Goal: Check status: Check status

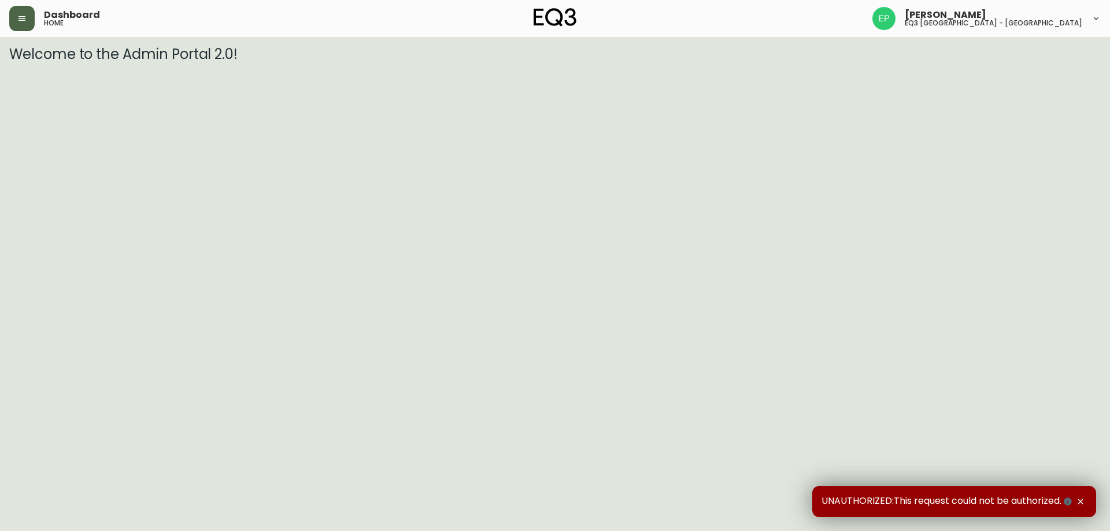
click at [23, 15] on icon "button" at bounding box center [21, 18] width 9 height 9
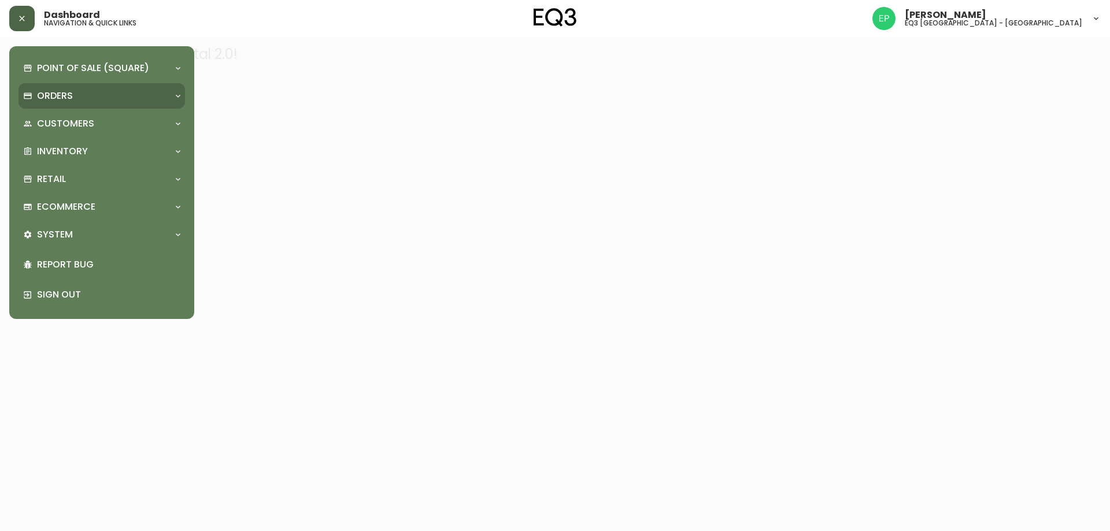
click at [37, 97] on p "Orders" at bounding box center [55, 96] width 36 height 13
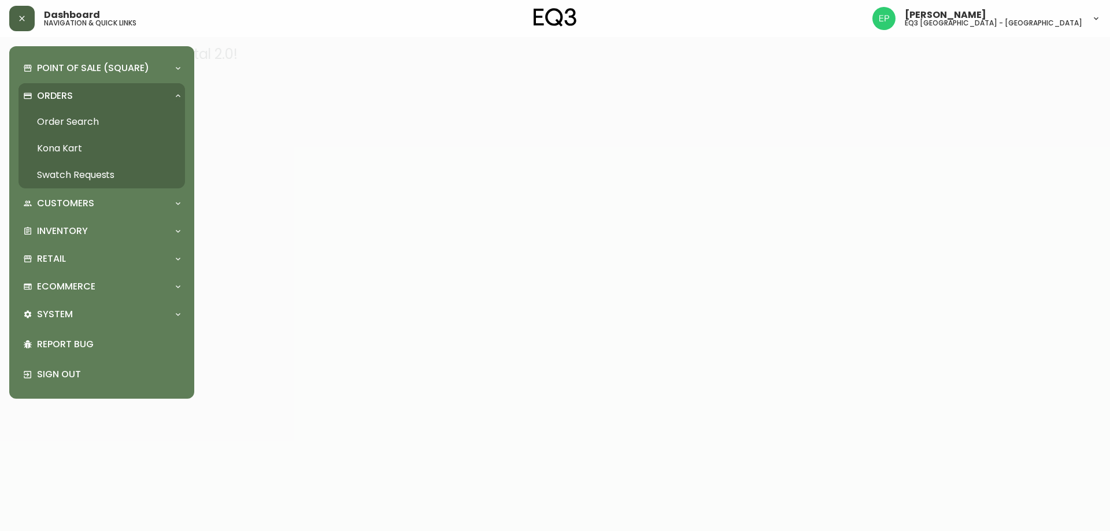
click at [55, 121] on link "Order Search" at bounding box center [102, 122] width 167 height 27
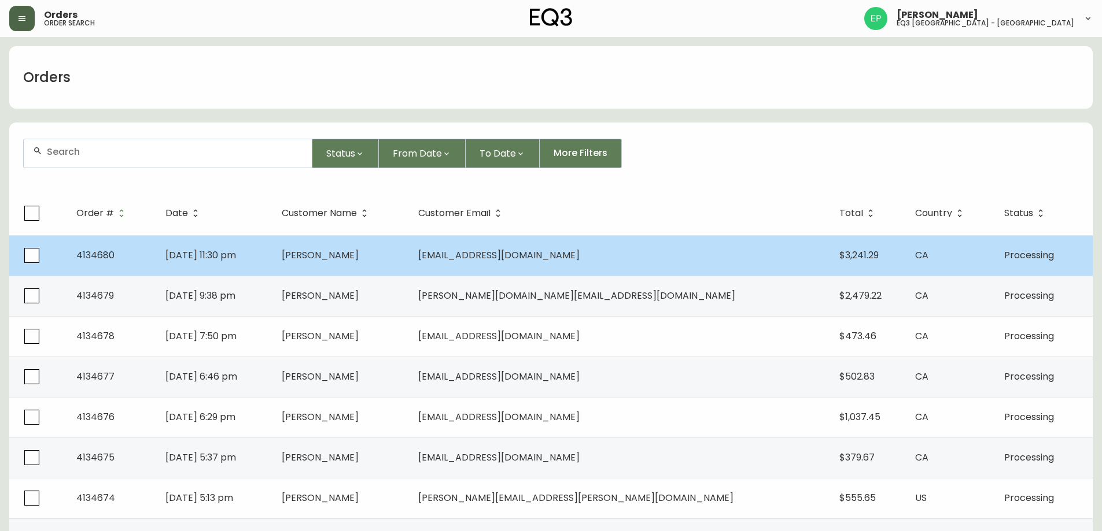
click at [272, 263] on td "[DATE] 11:30 pm" at bounding box center [214, 255] width 116 height 40
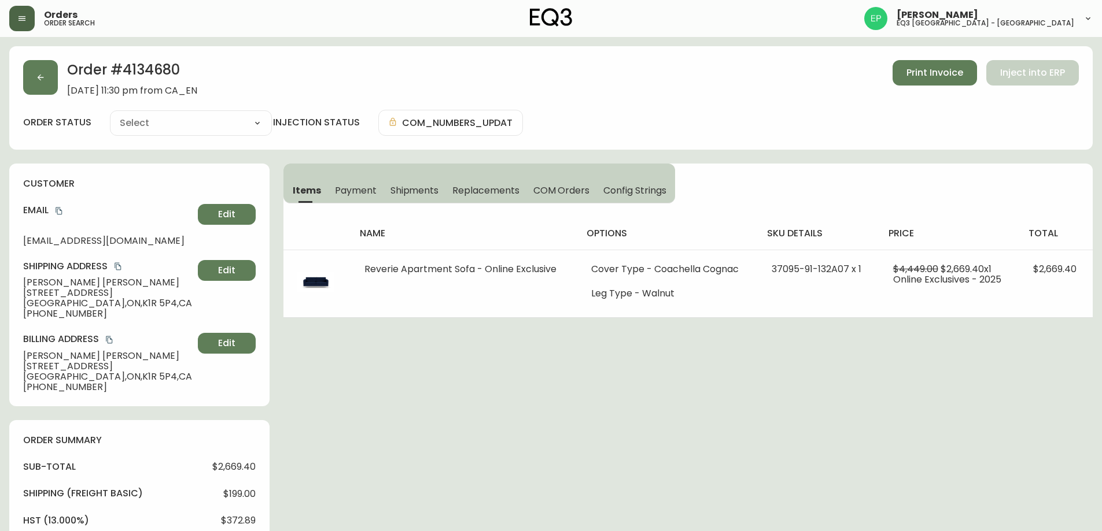
type input "Processing"
select select "PROCESSING"
click at [47, 88] on button "button" at bounding box center [40, 77] width 35 height 35
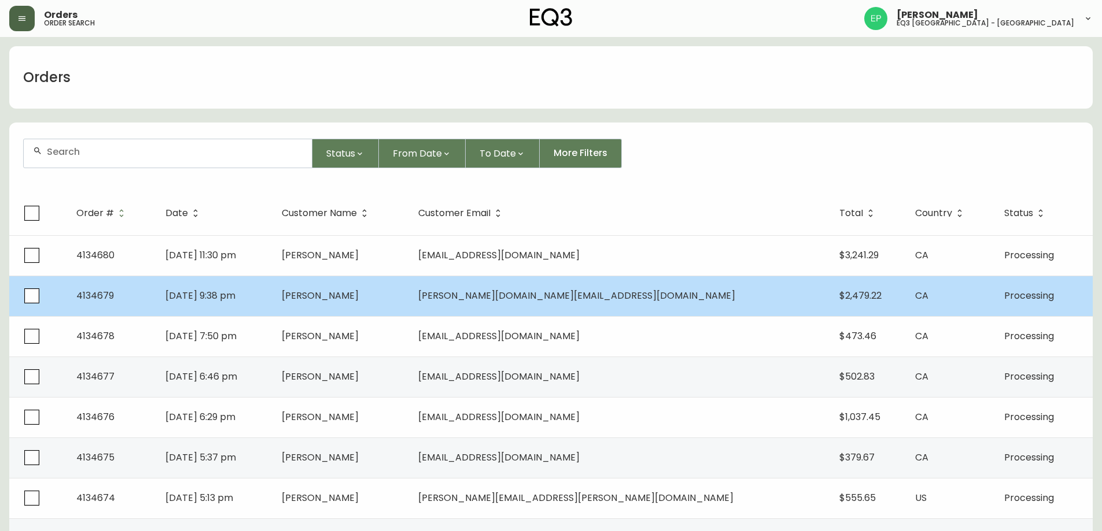
click at [409, 302] on td "[PERSON_NAME]" at bounding box center [340, 296] width 136 height 40
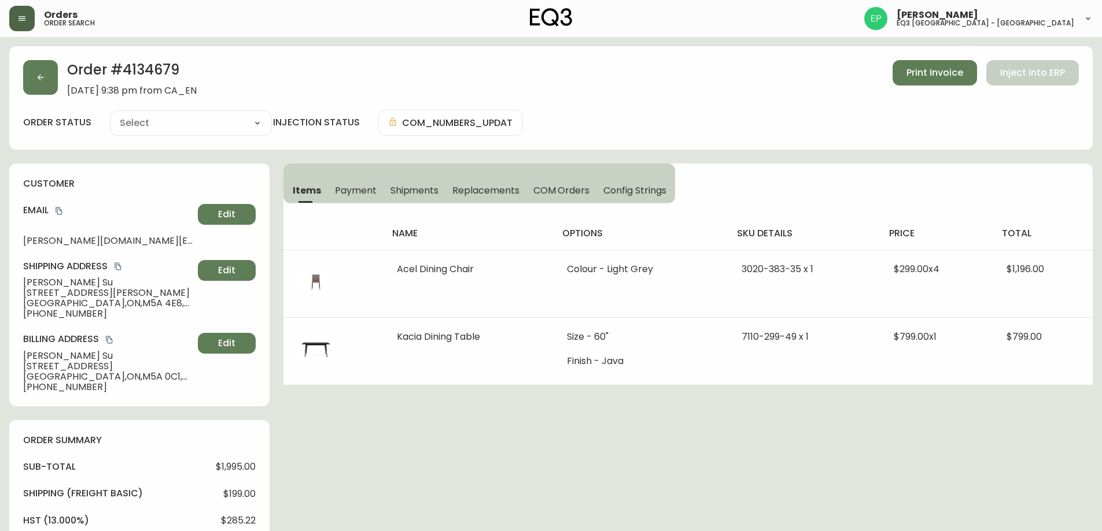
type input "Processing"
select select "PROCESSING"
click at [40, 86] on button "button" at bounding box center [40, 77] width 35 height 35
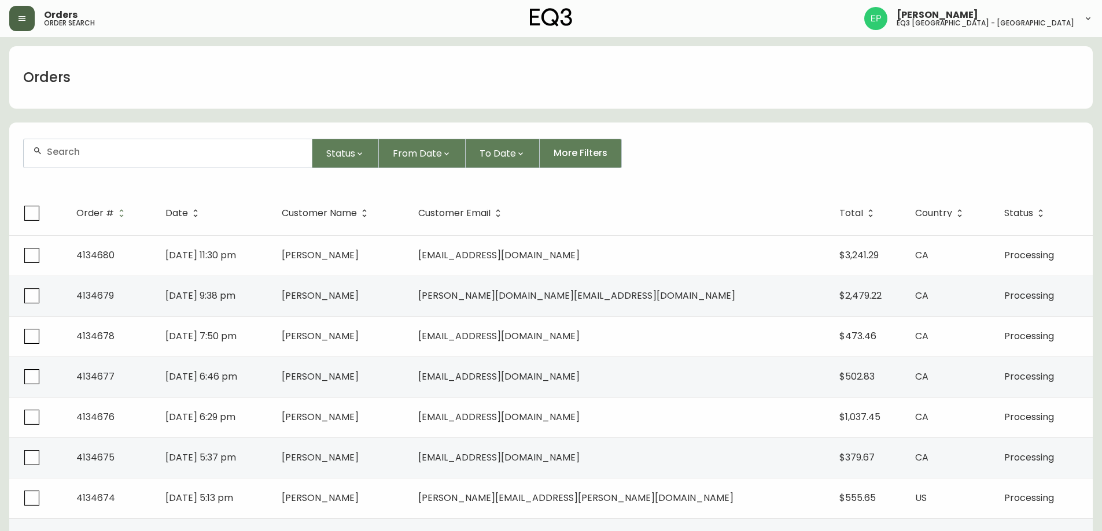
scroll to position [58, 0]
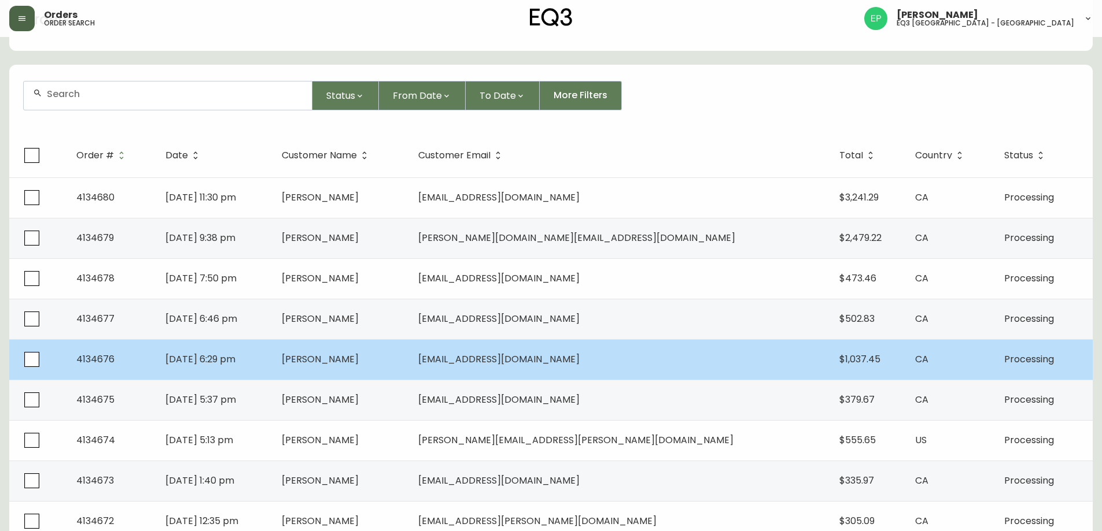
click at [193, 363] on span "[DATE] 6:29 pm" at bounding box center [200, 359] width 70 height 13
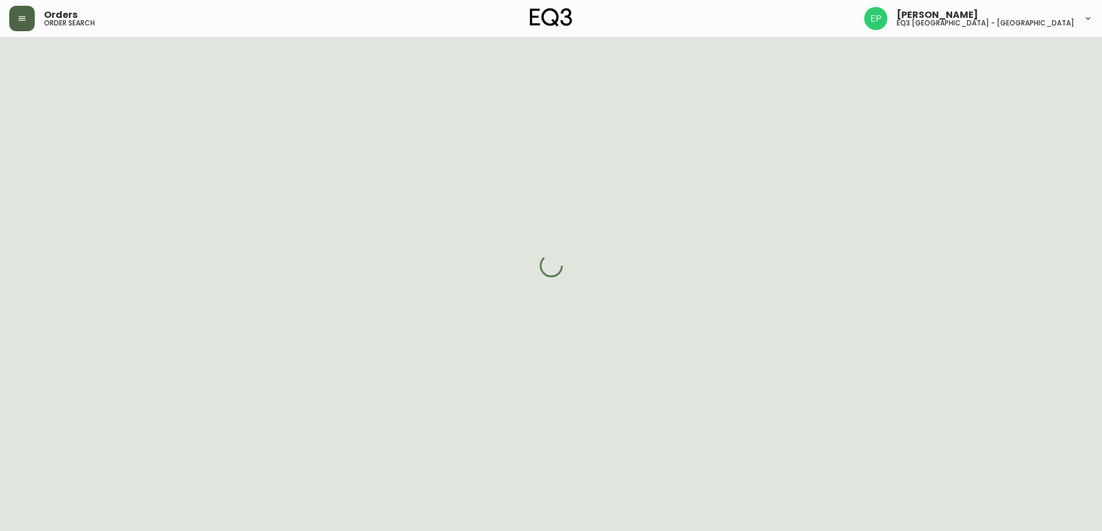
scroll to position [58, 0]
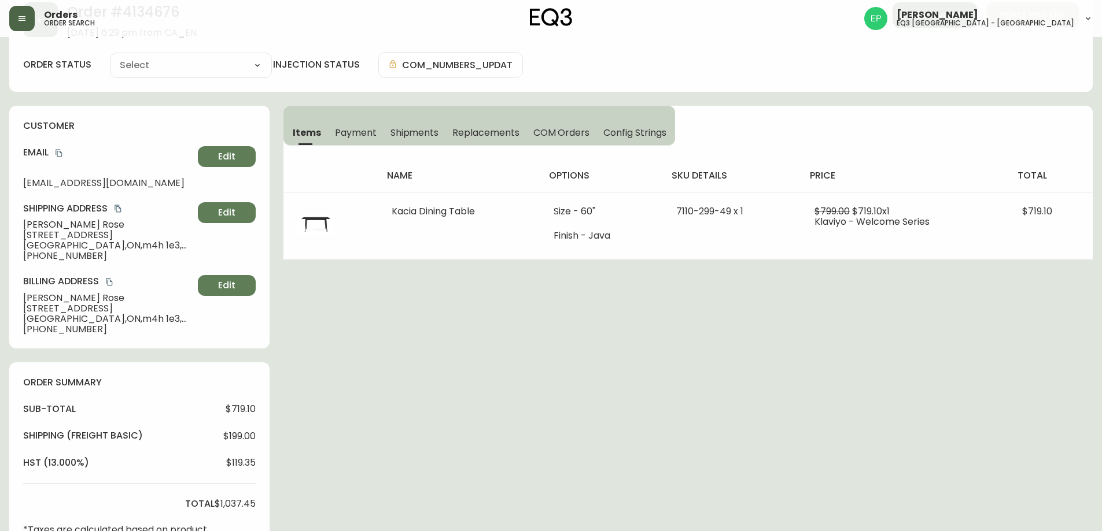
type input "Processing"
select select "PROCESSING"
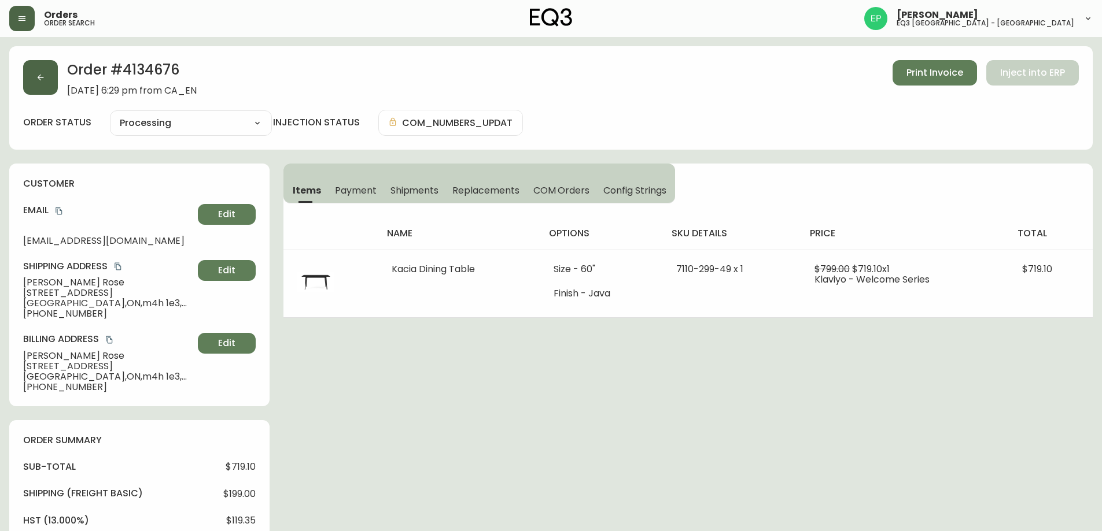
click at [50, 84] on button "button" at bounding box center [40, 77] width 35 height 35
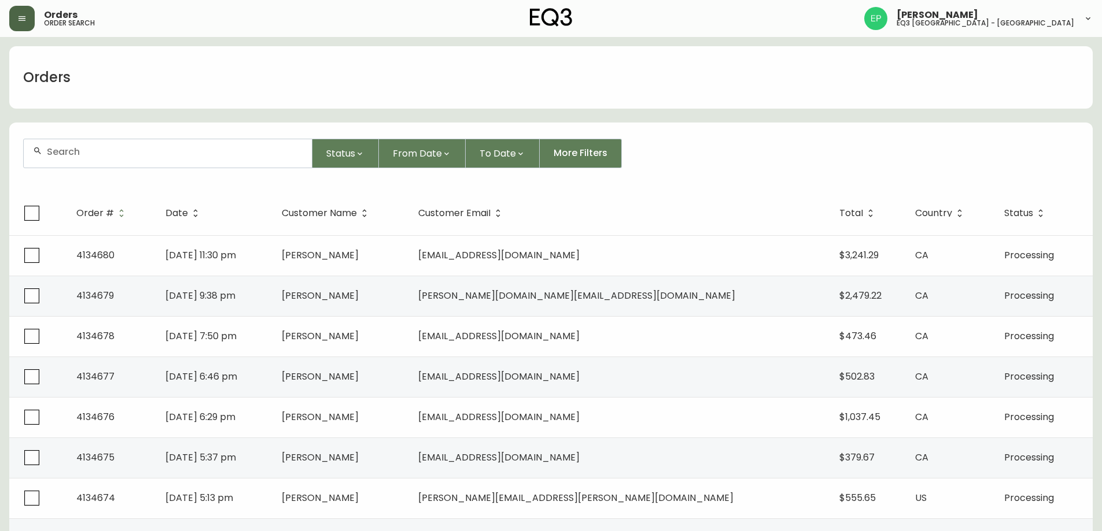
drag, startPoint x: 14, startPoint y: 1, endPoint x: 27, endPoint y: 38, distance: 39.0
click at [31, 58] on div "Orders" at bounding box center [550, 77] width 1083 height 62
click at [25, 25] on button "button" at bounding box center [21, 18] width 25 height 25
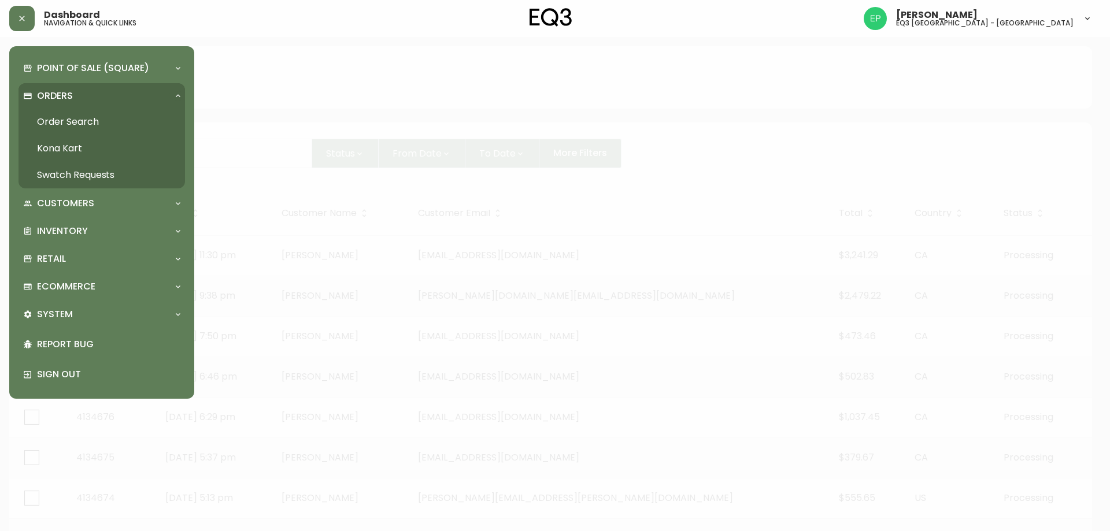
click at [65, 124] on link "Order Search" at bounding box center [102, 122] width 167 height 27
